Goal: Information Seeking & Learning: Learn about a topic

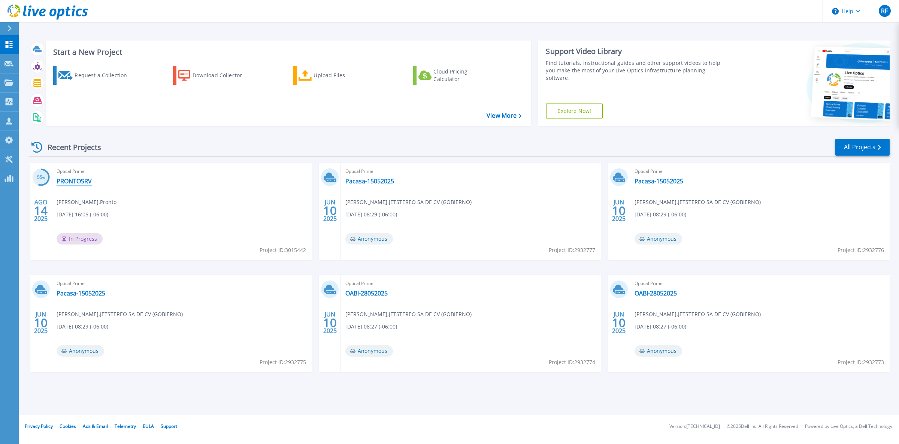
click at [69, 178] on link "PRONTOSRV" at bounding box center [74, 180] width 35 height 7
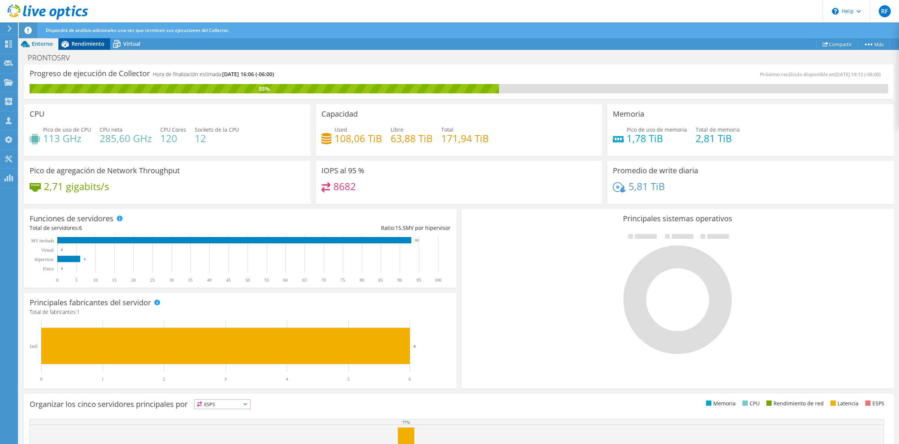
click at [88, 42] on span "Rendimiento" at bounding box center [88, 43] width 33 height 7
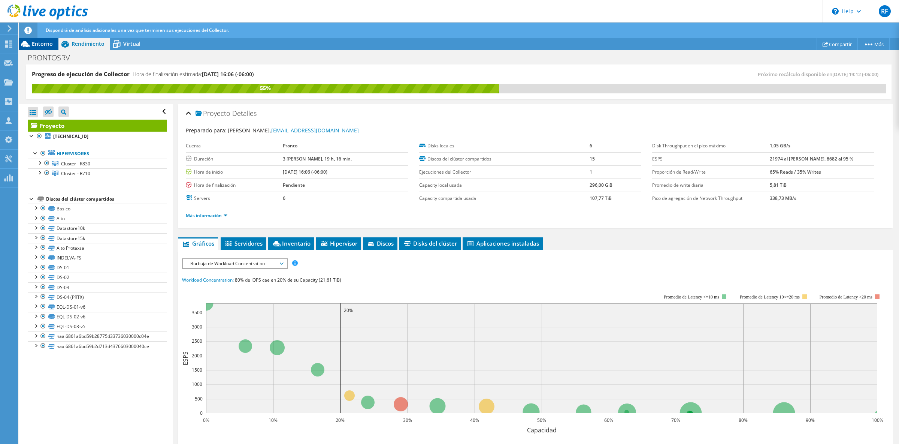
click at [48, 39] on div "Entorno" at bounding box center [39, 44] width 40 height 12
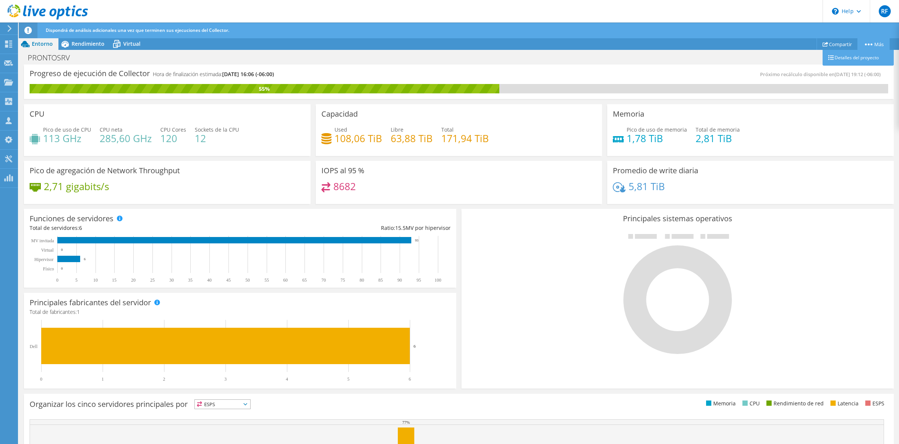
click at [876, 43] on link "Más" at bounding box center [874, 44] width 32 height 12
click at [79, 46] on span "Rendimiento" at bounding box center [88, 43] width 33 height 7
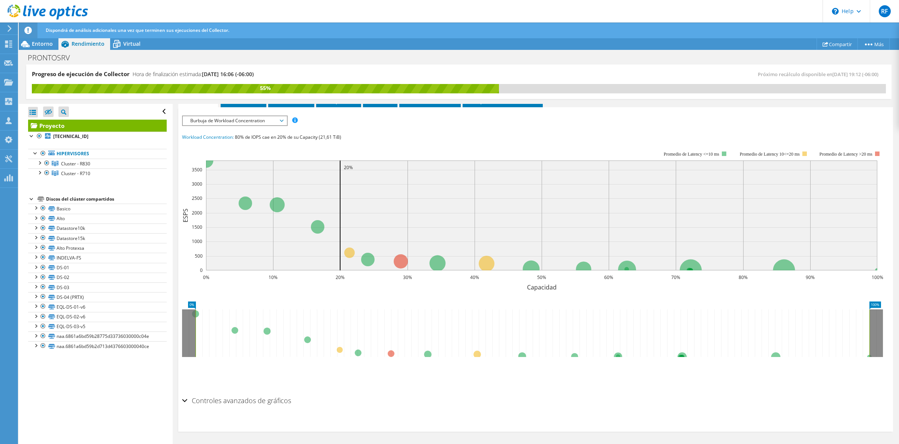
scroll to position [33, 0]
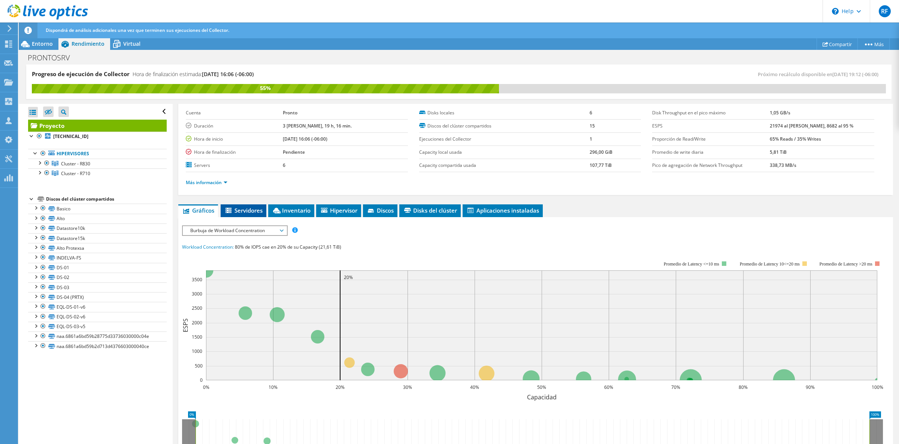
click at [248, 213] on span "Servidores" at bounding box center [243, 209] width 38 height 7
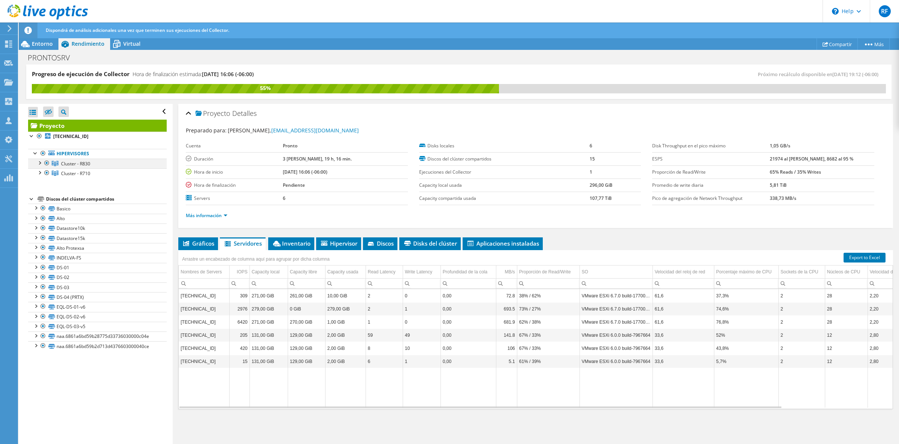
click at [37, 163] on div at bounding box center [39, 162] width 7 height 7
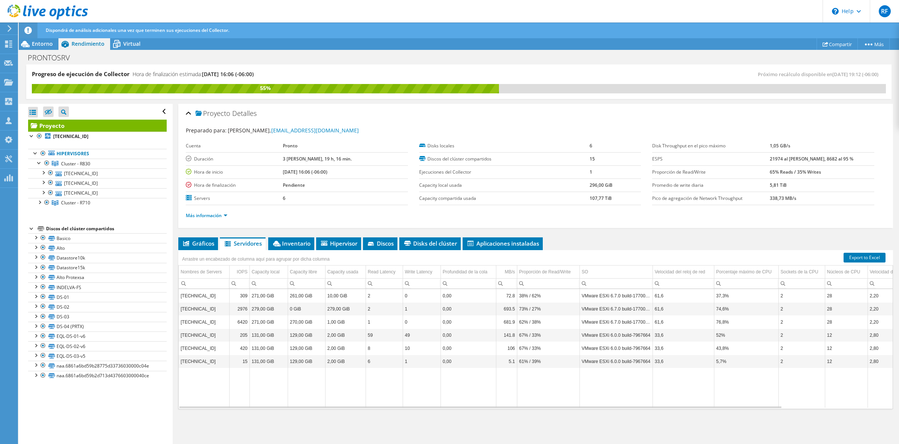
drag, startPoint x: 39, startPoint y: 204, endPoint x: 79, endPoint y: 216, distance: 41.4
click at [39, 205] on div at bounding box center [39, 201] width 7 height 7
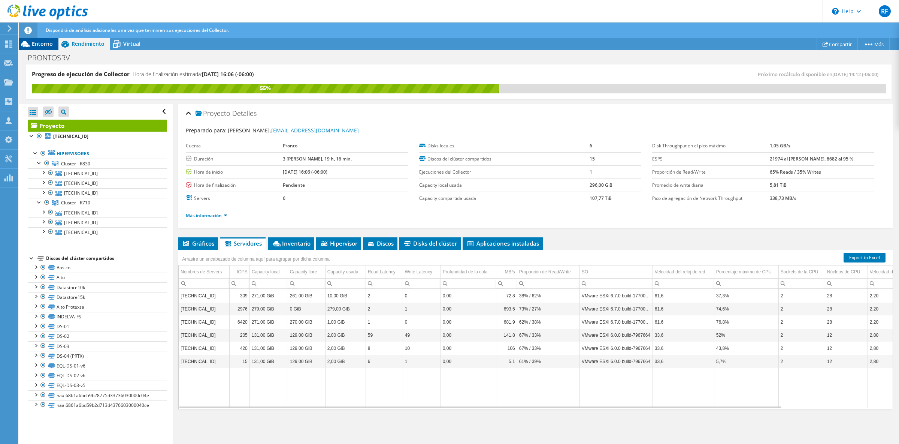
drag, startPoint x: 42, startPoint y: 38, endPoint x: 45, endPoint y: 47, distance: 9.7
click at [43, 38] on header "Dispondrá de análisis adicionales una vez que terminen sus ejecuciones del Coll…" at bounding box center [471, 30] width 904 height 16
click at [42, 45] on span "Entorno" at bounding box center [42, 43] width 21 height 7
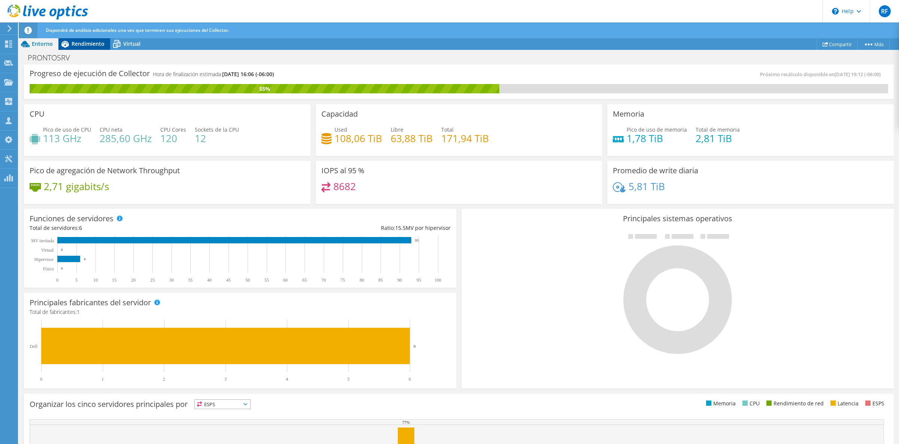
click at [85, 41] on span "Rendimiento" at bounding box center [88, 43] width 33 height 7
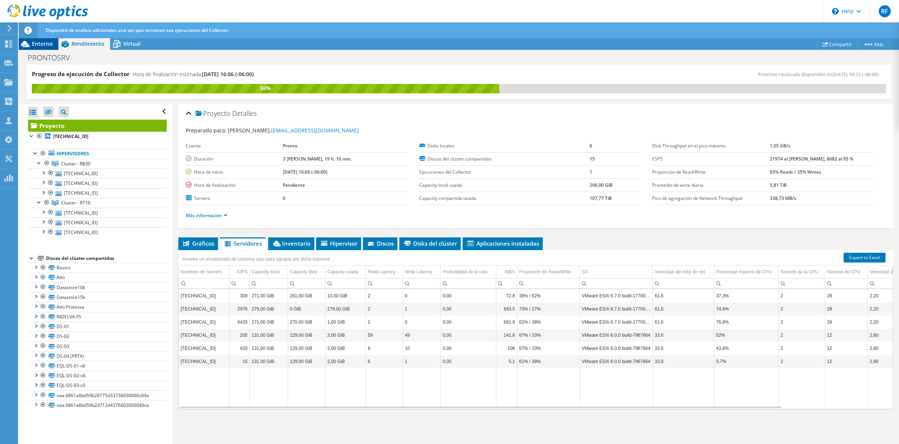
click at [42, 47] on span "Entorno" at bounding box center [42, 43] width 21 height 7
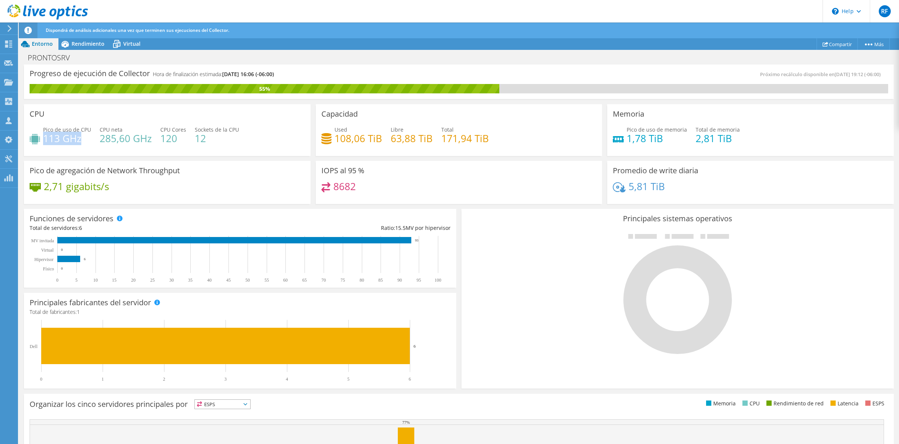
drag, startPoint x: 79, startPoint y: 140, endPoint x: 45, endPoint y: 139, distance: 33.7
click at [45, 139] on h4 "113 GHz" at bounding box center [67, 138] width 48 height 8
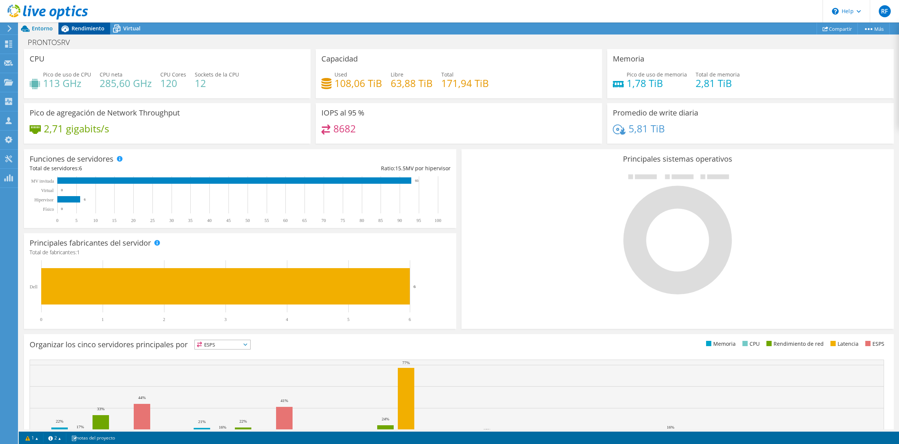
click at [87, 26] on span "Rendimiento" at bounding box center [88, 28] width 33 height 7
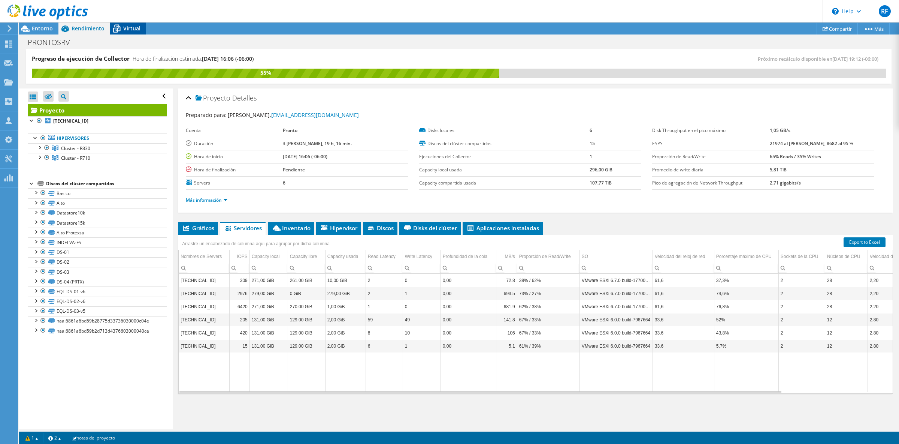
click at [127, 27] on span "Virtual" at bounding box center [131, 28] width 17 height 7
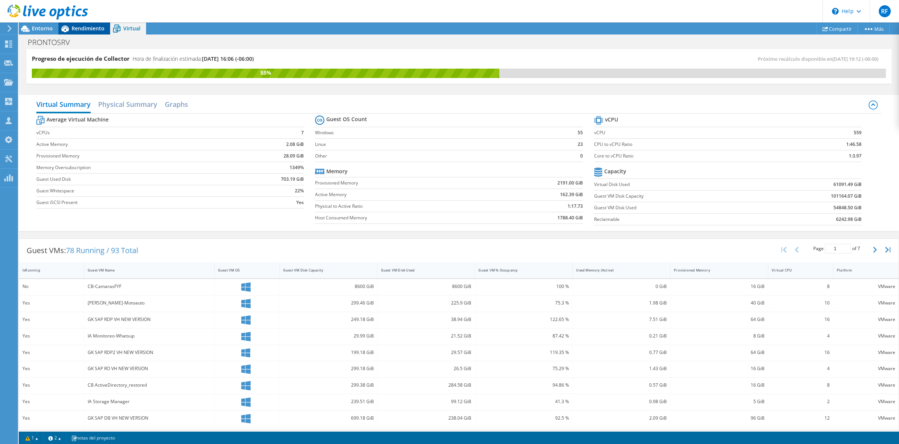
click at [83, 31] on span "Rendimiento" at bounding box center [88, 28] width 33 height 7
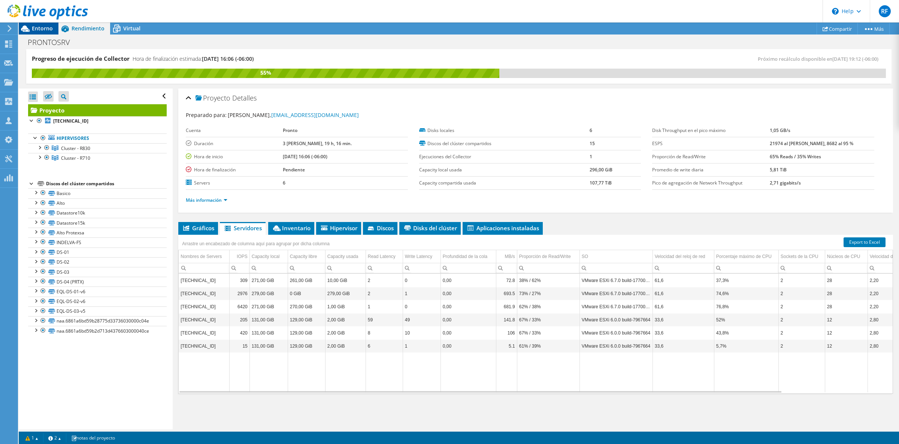
click at [45, 30] on span "Entorno" at bounding box center [42, 28] width 21 height 7
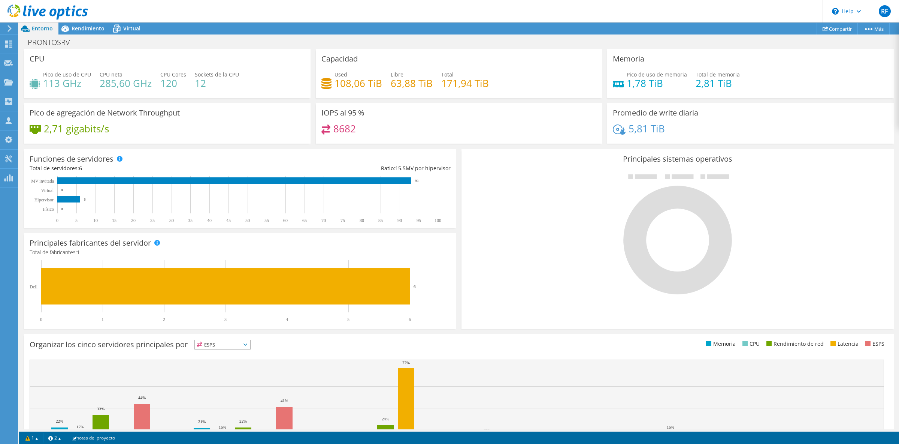
click at [85, 24] on div at bounding box center [44, 12] width 88 height 25
click at [84, 27] on span "Rendimiento" at bounding box center [88, 28] width 33 height 7
click at [94, 25] on span "Rendimiento" at bounding box center [88, 28] width 33 height 7
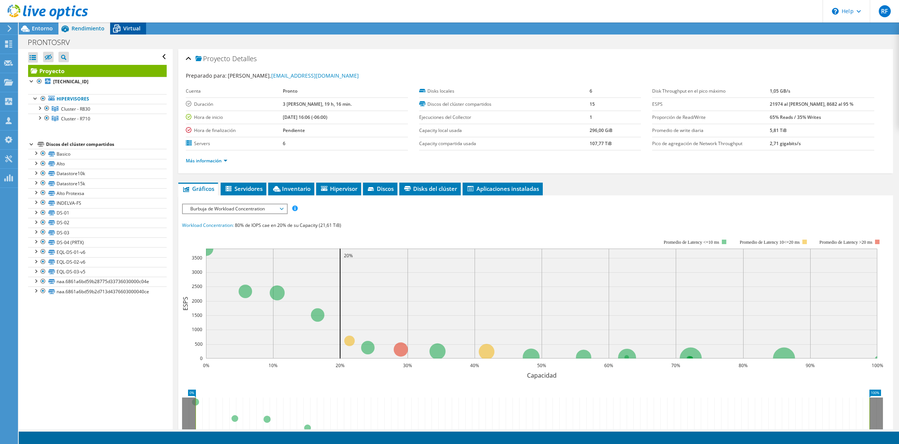
click at [126, 24] on div "Virtual" at bounding box center [128, 28] width 36 height 12
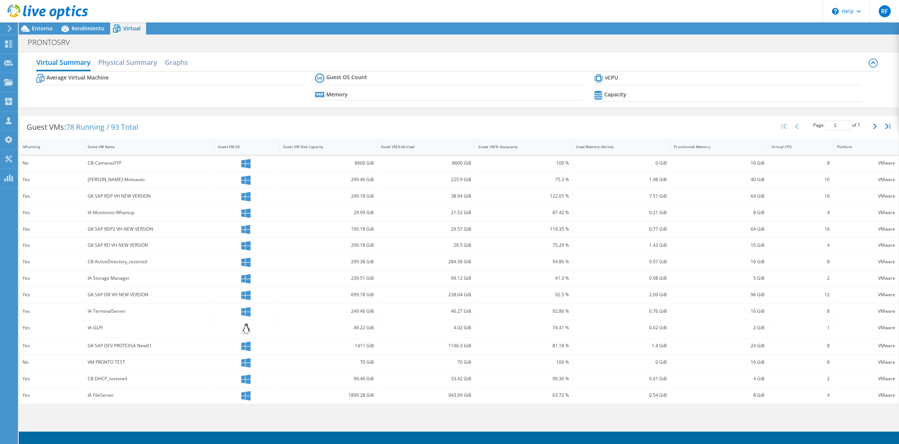
click at [43, 25] on div at bounding box center [44, 12] width 88 height 25
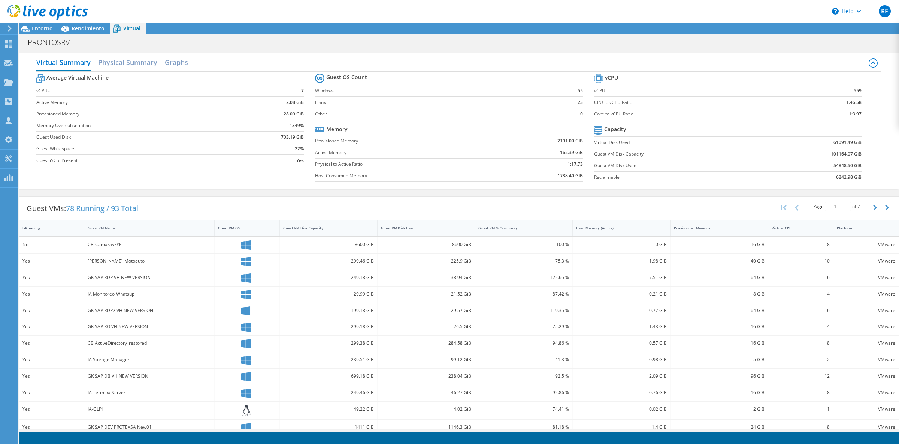
click at [39, 24] on div at bounding box center [44, 12] width 88 height 25
click at [39, 31] on span "Entorno" at bounding box center [42, 28] width 21 height 7
